Goal: Task Accomplishment & Management: Use online tool/utility

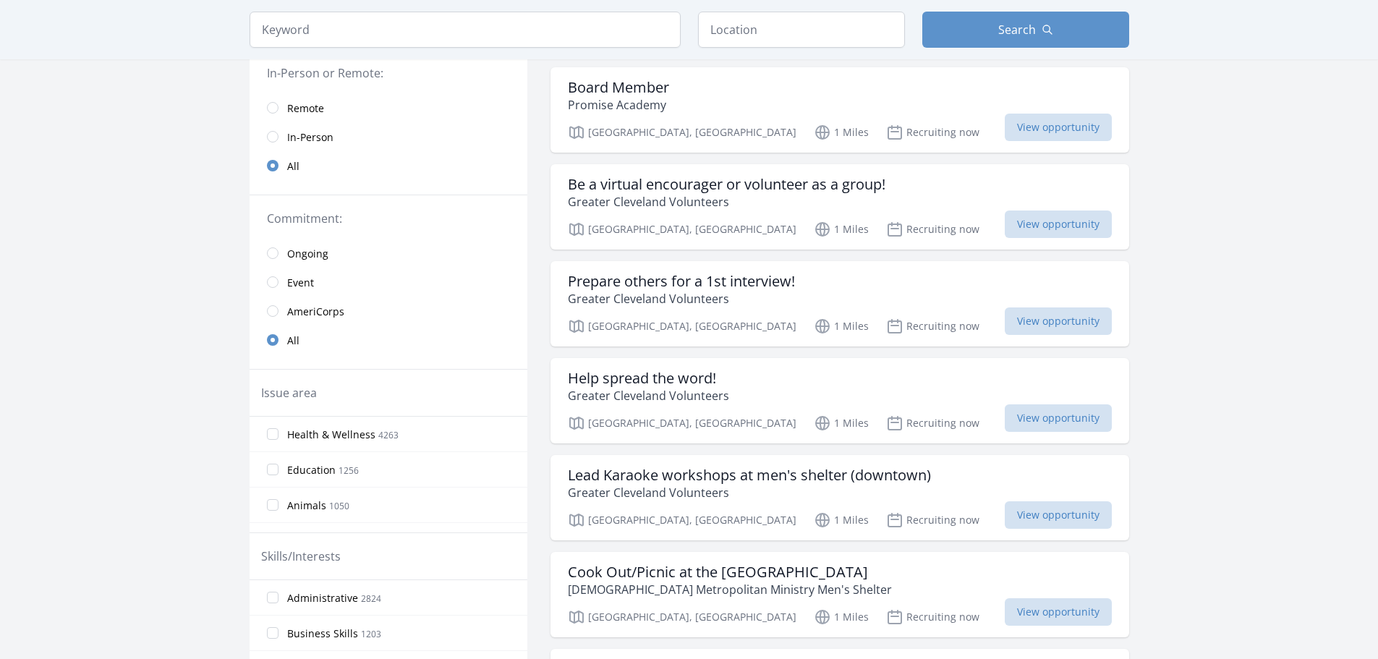
scroll to position [217, 0]
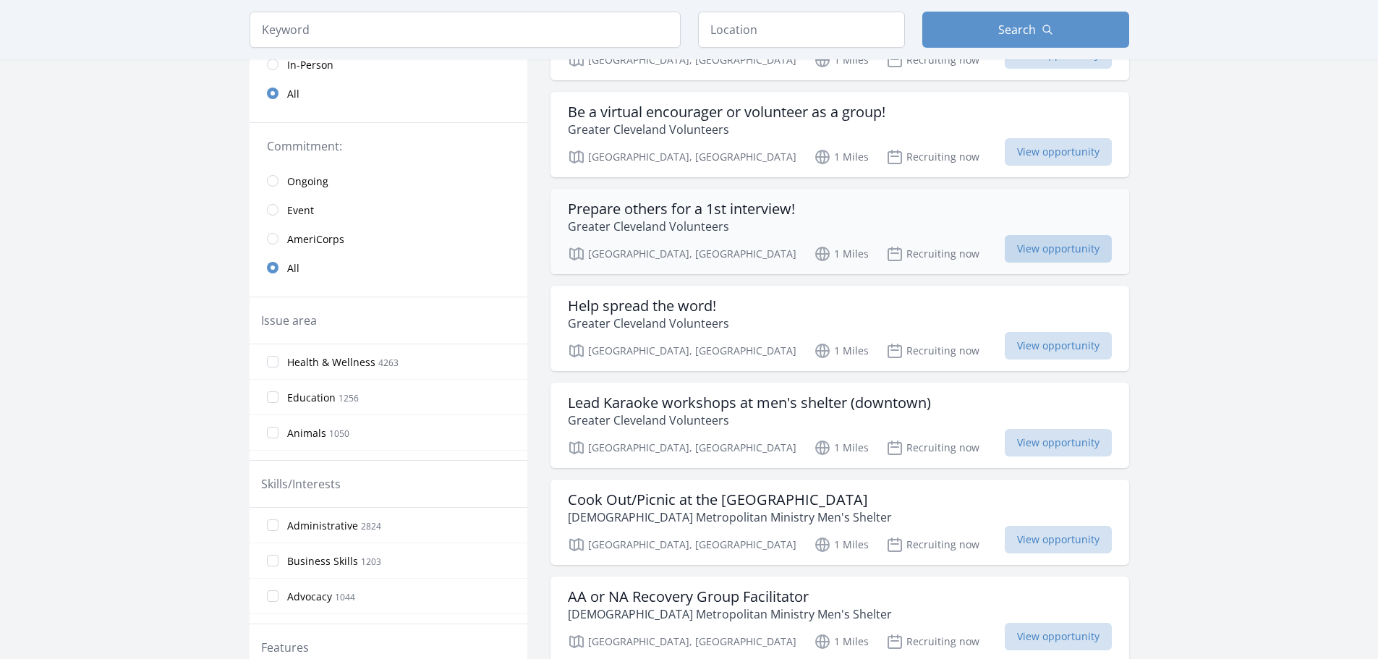
drag, startPoint x: 767, startPoint y: 214, endPoint x: 1016, endPoint y: 252, distance: 252.5
click at [1016, 252] on span "View opportunity" at bounding box center [1058, 248] width 107 height 27
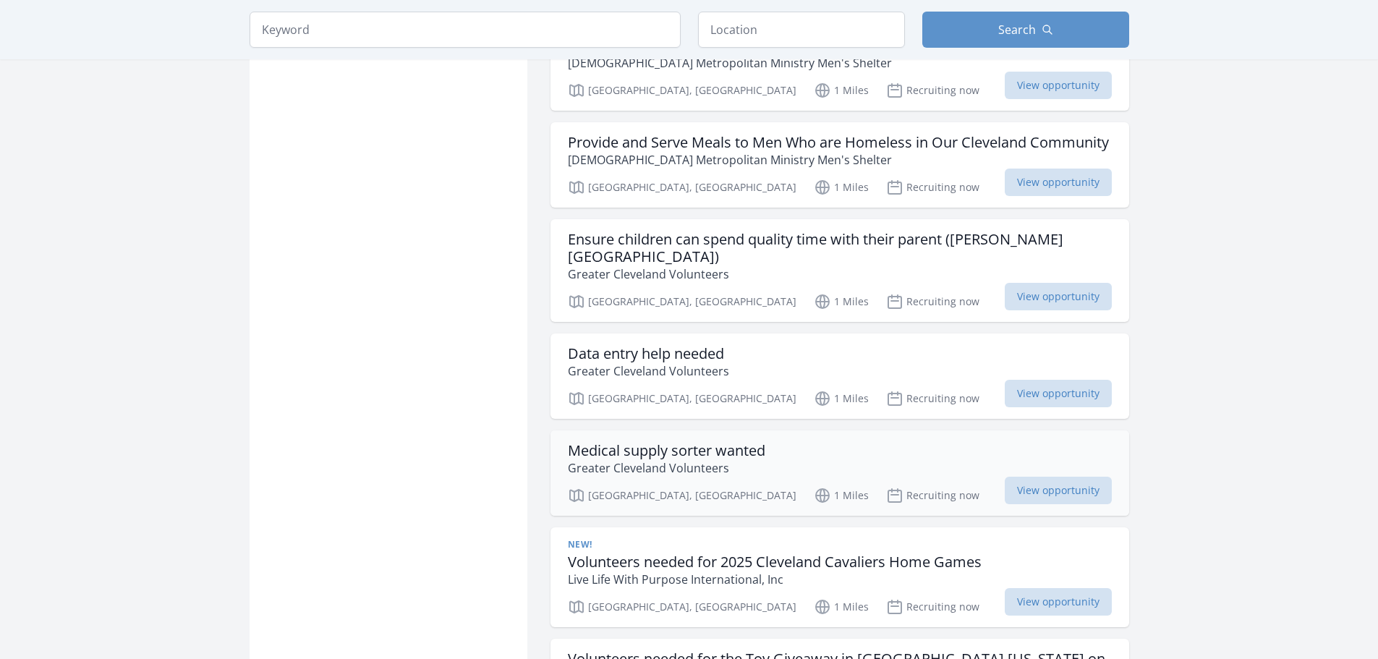
scroll to position [1519, 0]
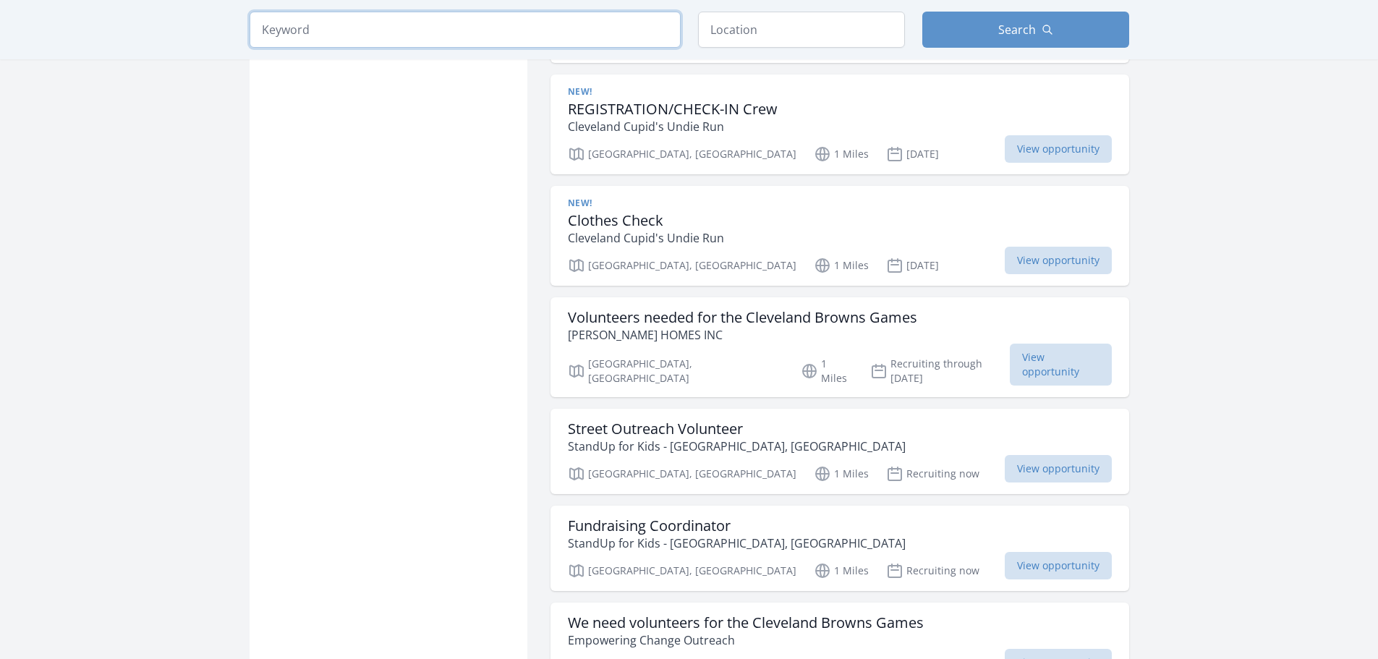
click at [543, 38] on input "search" at bounding box center [465, 30] width 431 height 36
click button "submit" at bounding box center [0, 0] width 0 height 0
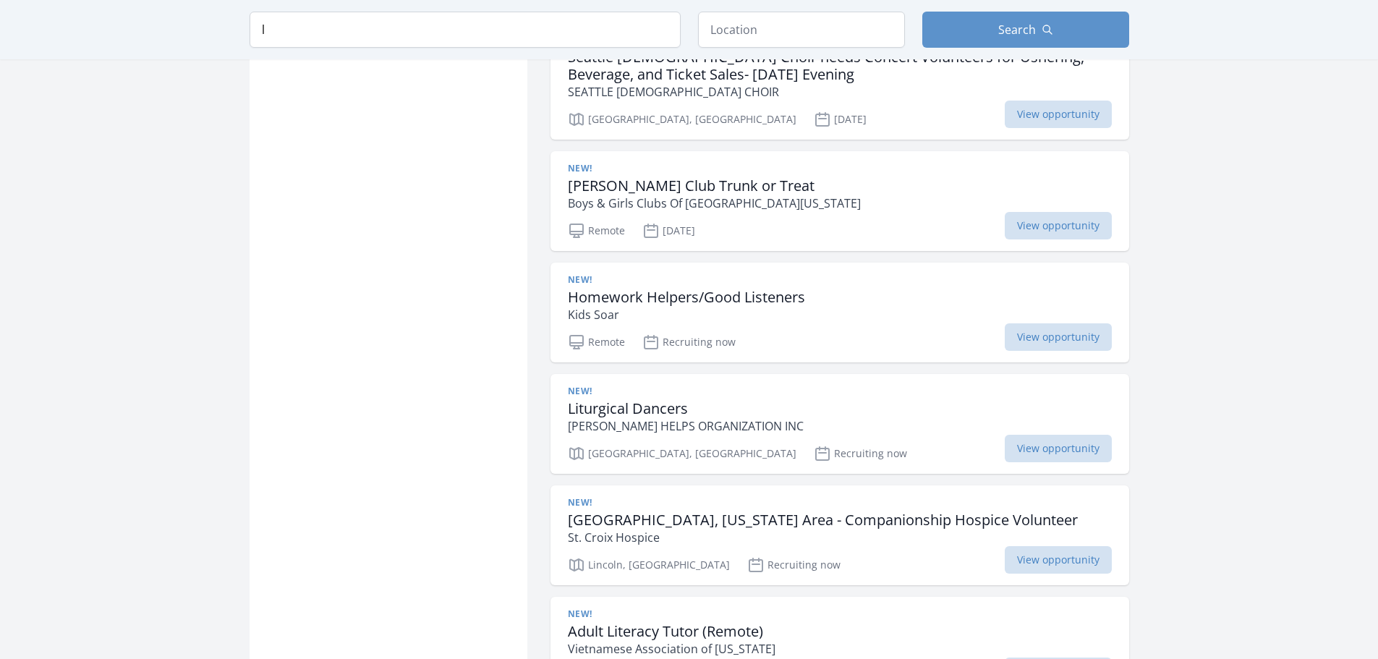
type input "[DEMOGRAPHIC_DATA]"
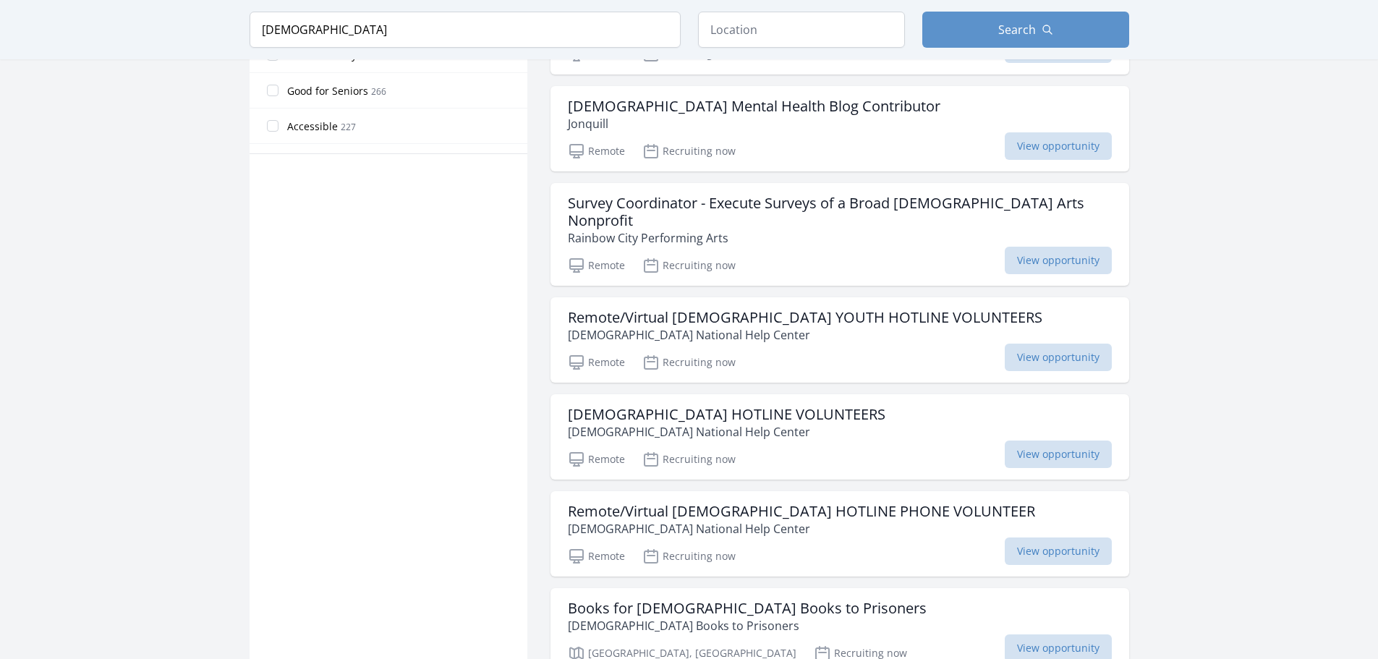
scroll to position [579, 0]
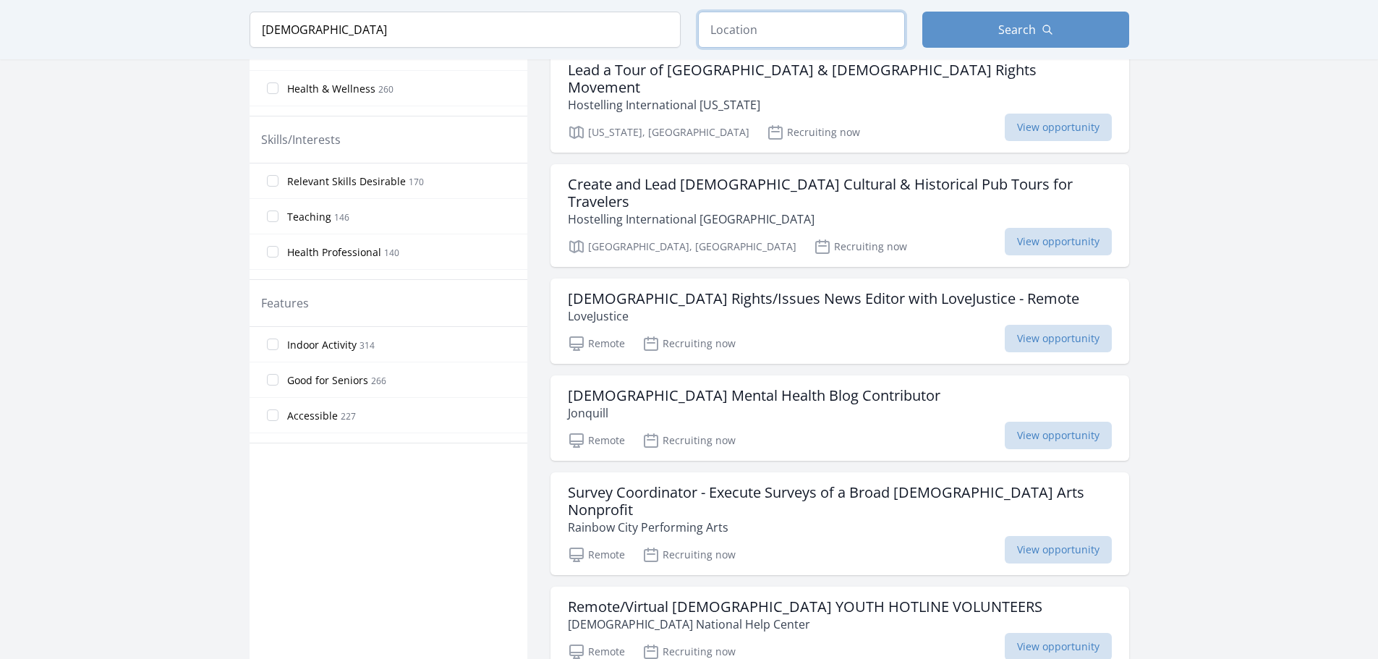
click at [835, 18] on input "text" at bounding box center [801, 30] width 207 height 36
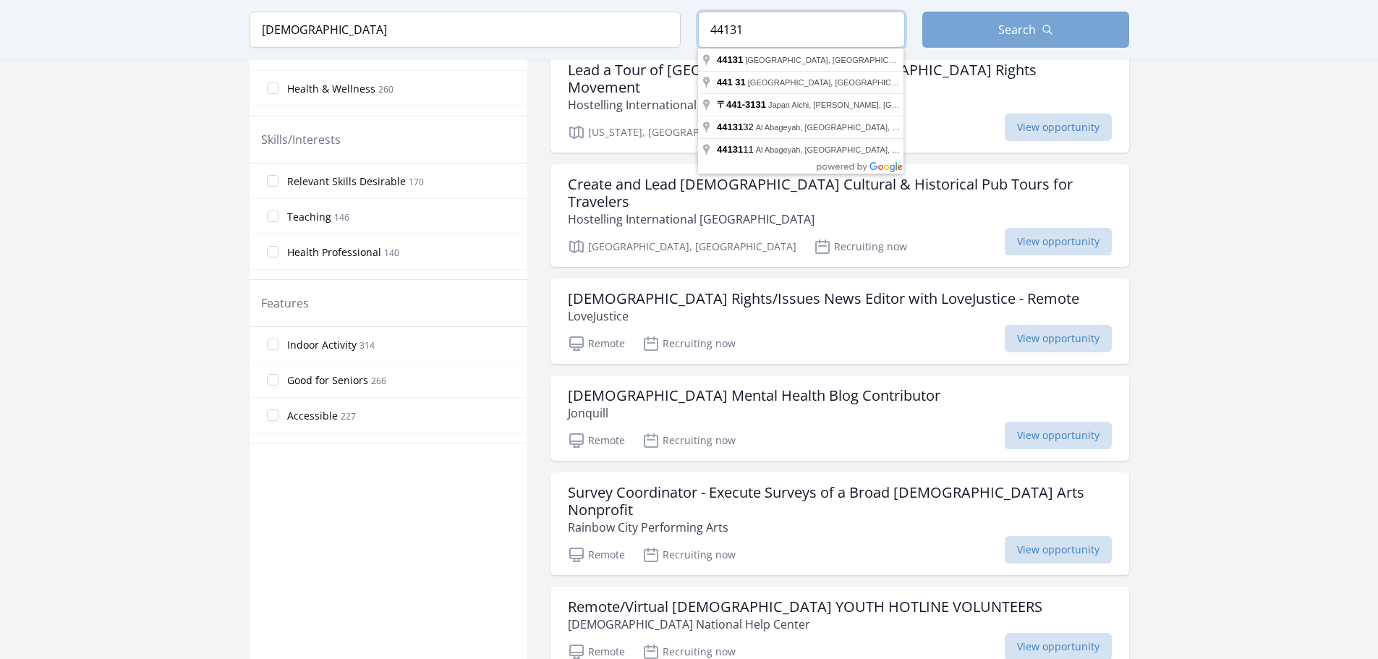
type input "44131"
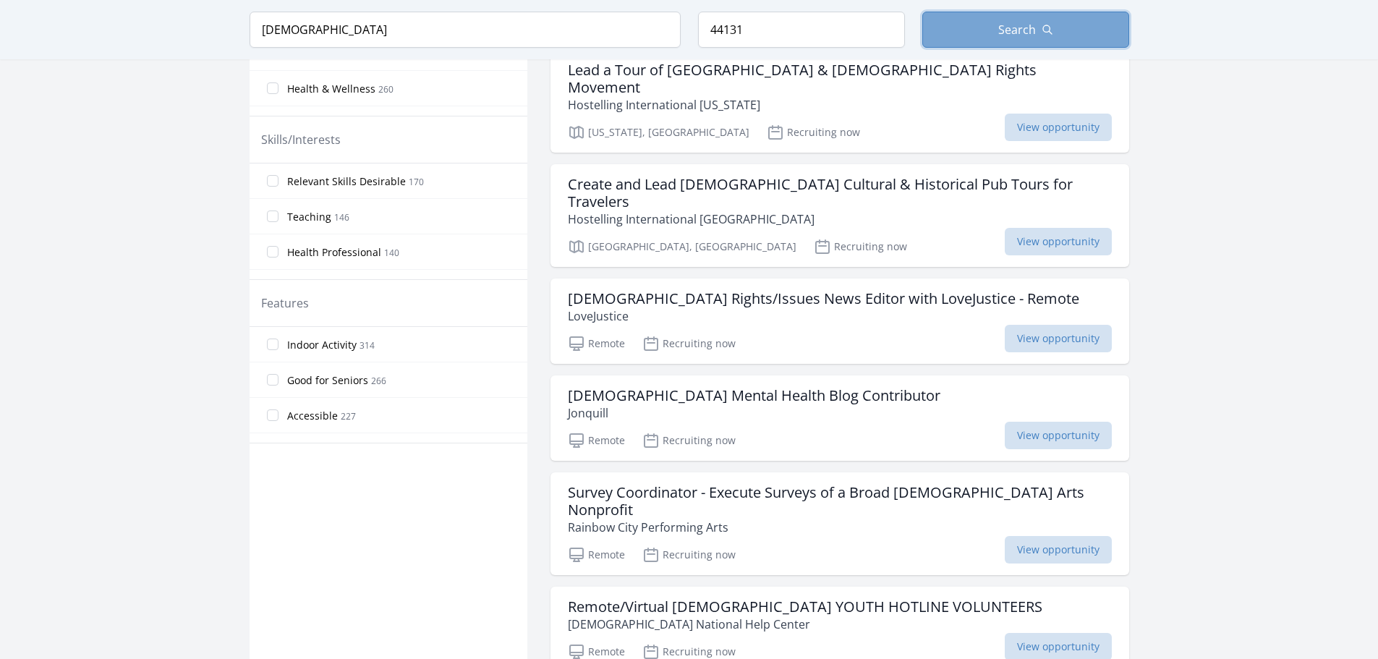
click at [1059, 34] on button "Search" at bounding box center [1025, 30] width 207 height 36
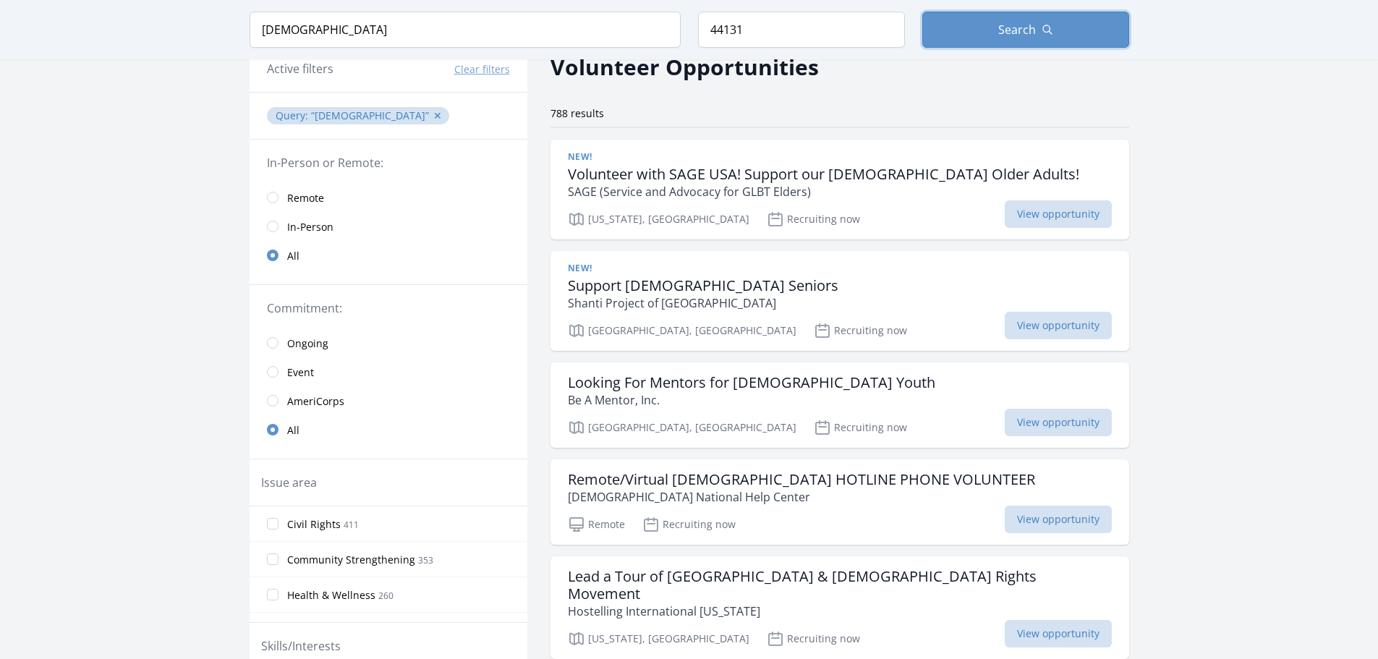
scroll to position [0, 0]
